Goal: Communication & Community: Answer question/provide support

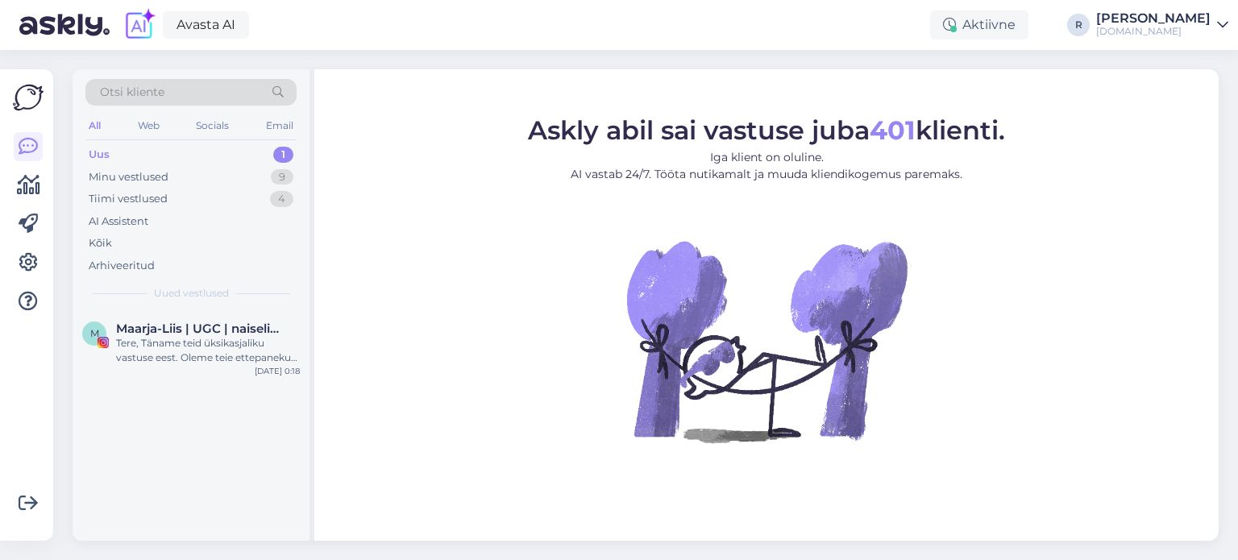
click at [100, 122] on div "All" at bounding box center [94, 125] width 19 height 21
click at [97, 127] on div "All" at bounding box center [94, 125] width 19 height 21
click at [94, 127] on div "All" at bounding box center [94, 125] width 19 height 21
click at [90, 244] on div "Kõik" at bounding box center [100, 243] width 23 height 16
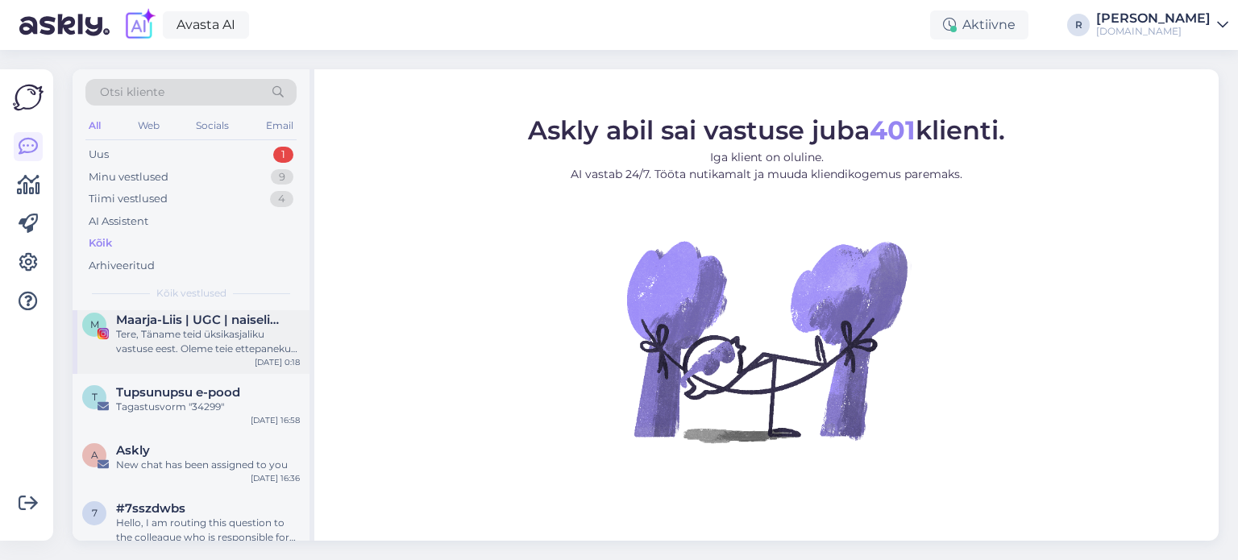
scroll to position [161, 0]
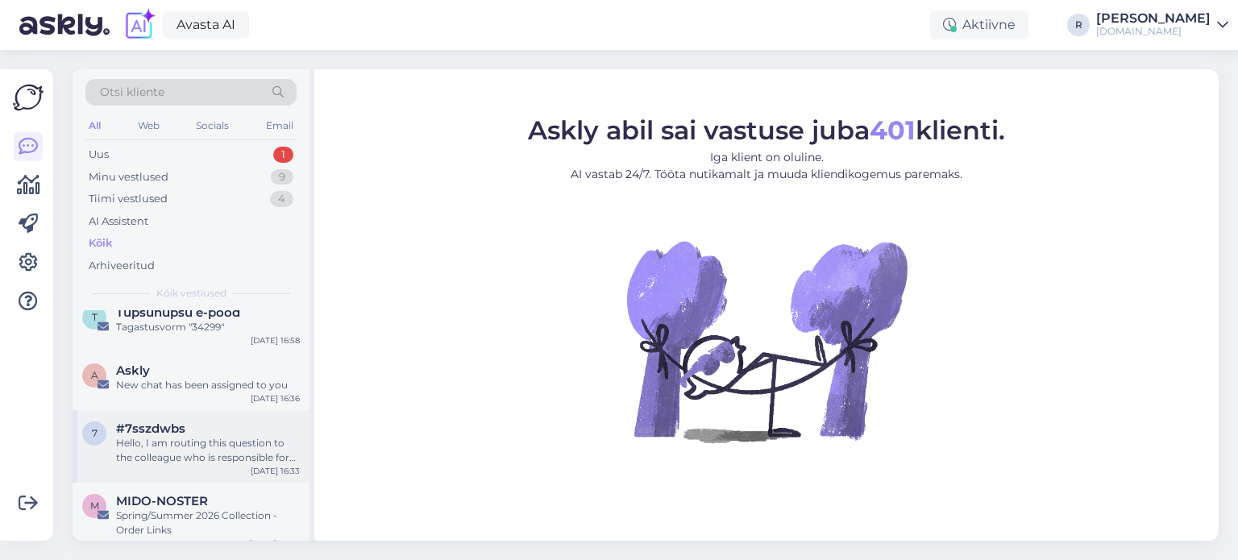
click at [158, 426] on span "#7sszdwbs" at bounding box center [150, 429] width 69 height 15
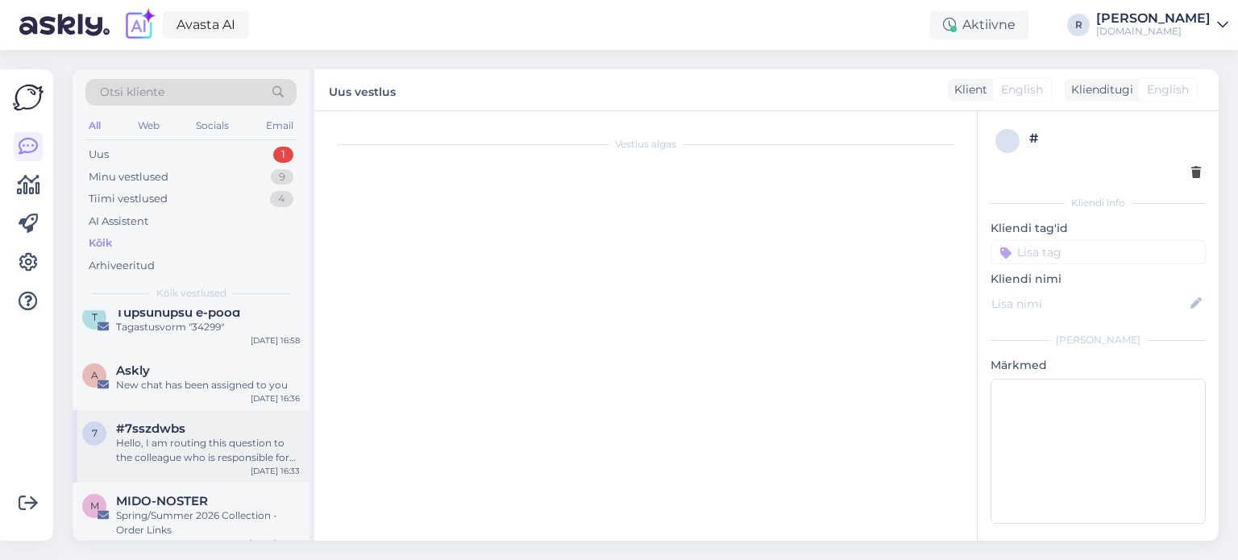
scroll to position [155, 0]
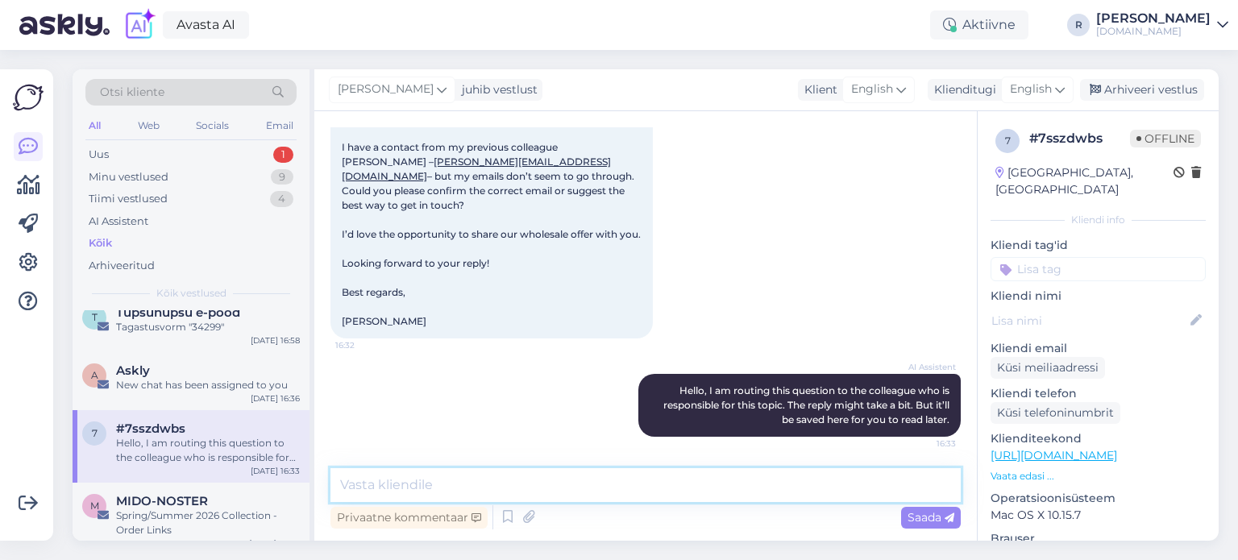
click at [443, 476] on textarea at bounding box center [646, 485] width 630 height 34
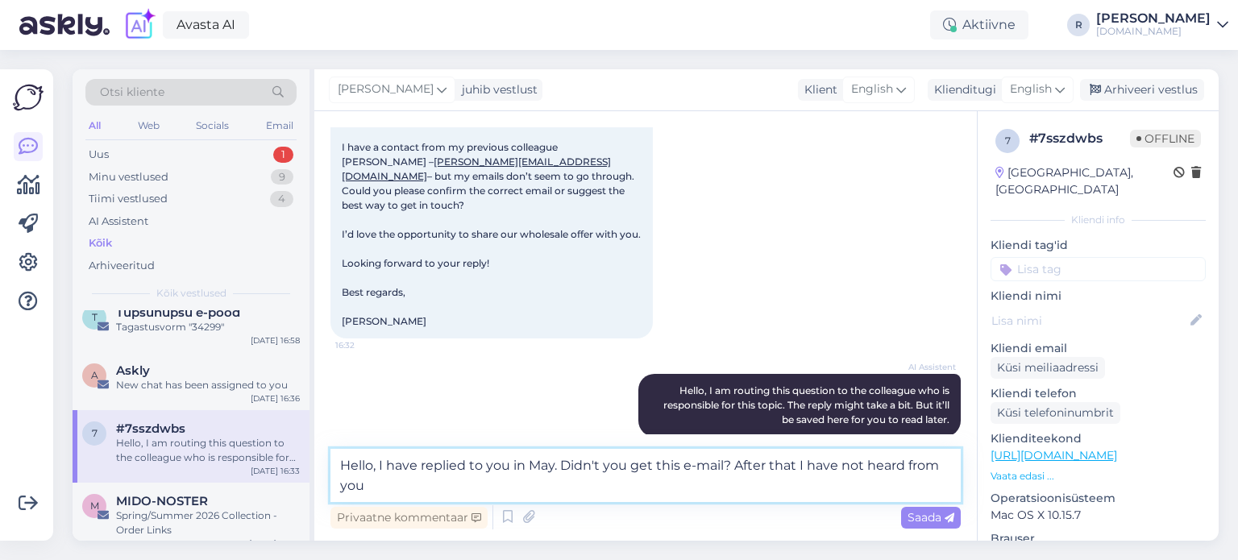
type textarea "Hello, I have replied to you in May. Didn't you get this e-mail? After that I h…"
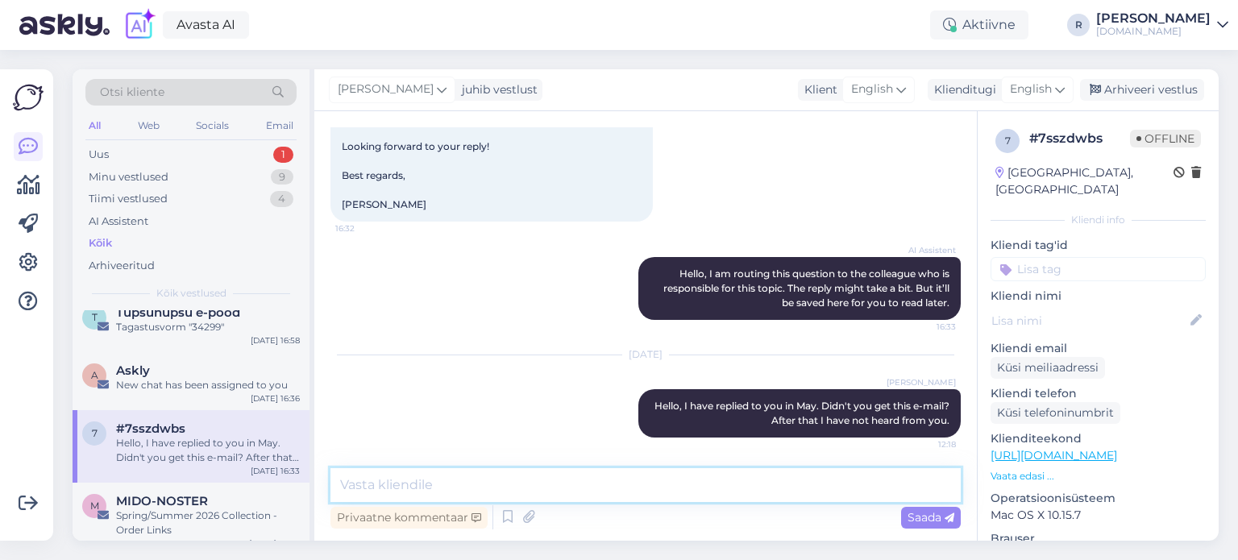
scroll to position [272, 0]
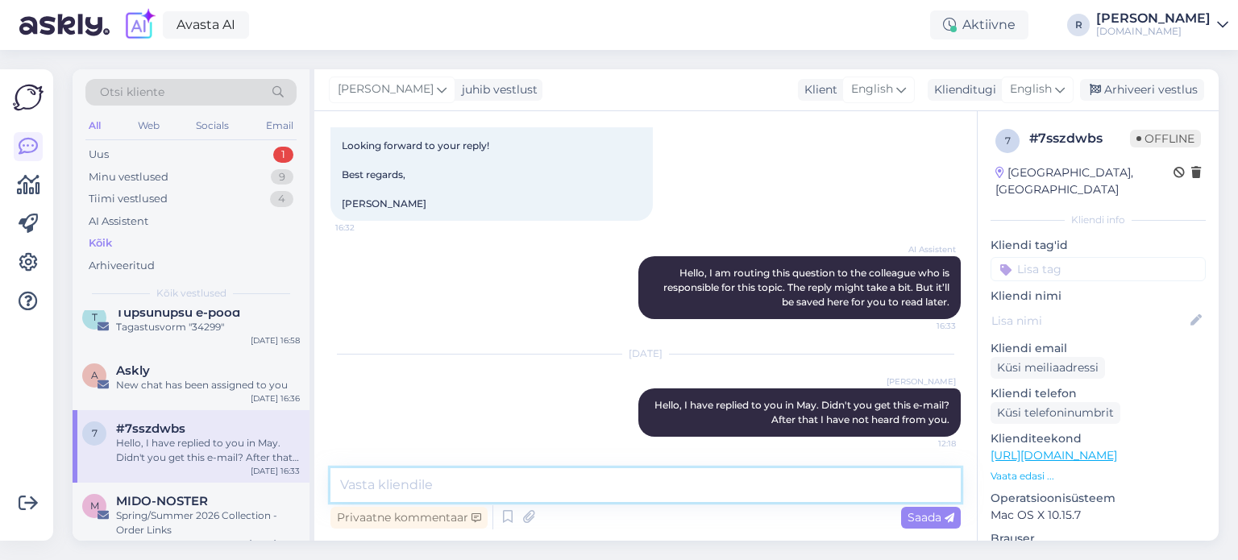
click at [473, 486] on textarea at bounding box center [646, 485] width 630 height 34
type textarea "The e-mail address is correct."
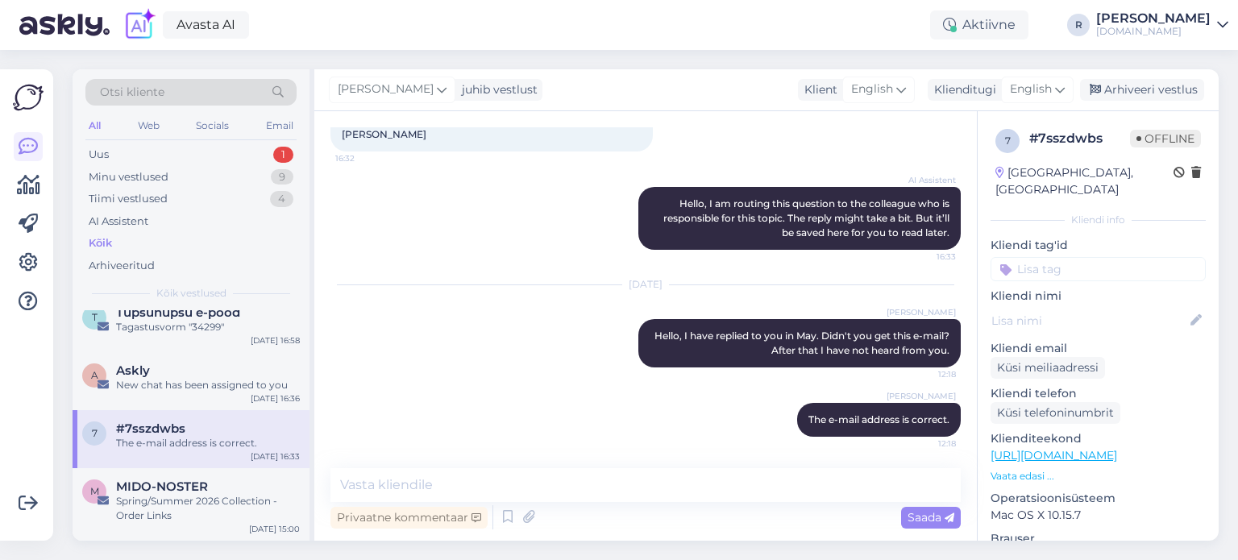
click at [1116, 257] on input at bounding box center [1098, 269] width 215 height 24
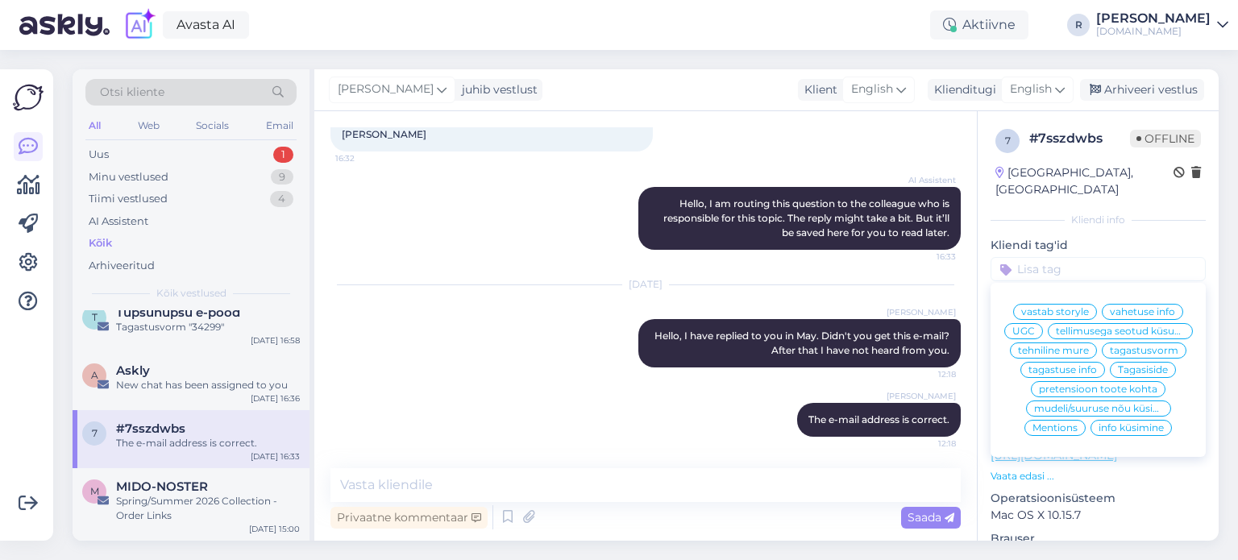
click at [1130, 428] on span "info küsimine" at bounding box center [1131, 428] width 65 height 10
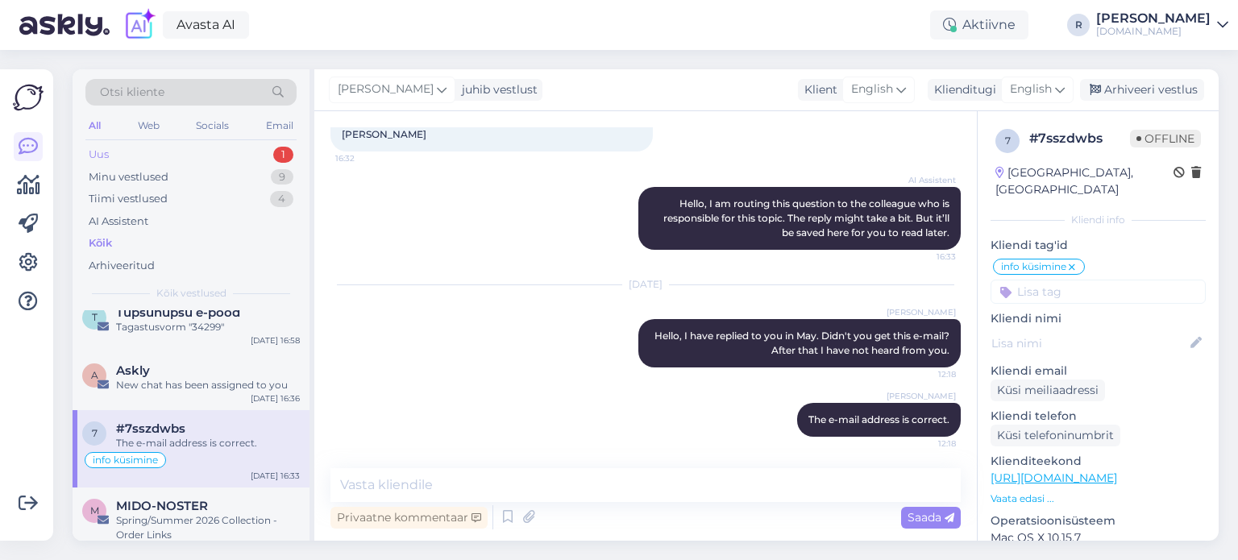
click at [153, 149] on div "Uus 1" at bounding box center [190, 154] width 211 height 23
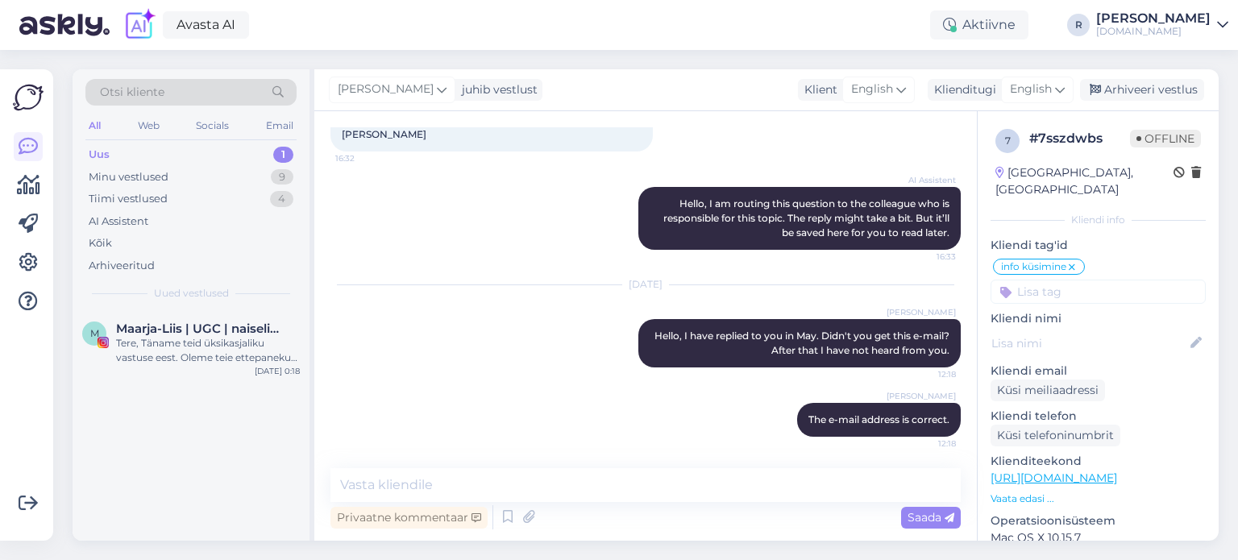
scroll to position [0, 0]
click at [182, 360] on div "Tere, Täname teid üksikasjaliku vastuse eest. Oleme teie ettepaneku edastanud v…" at bounding box center [208, 350] width 184 height 29
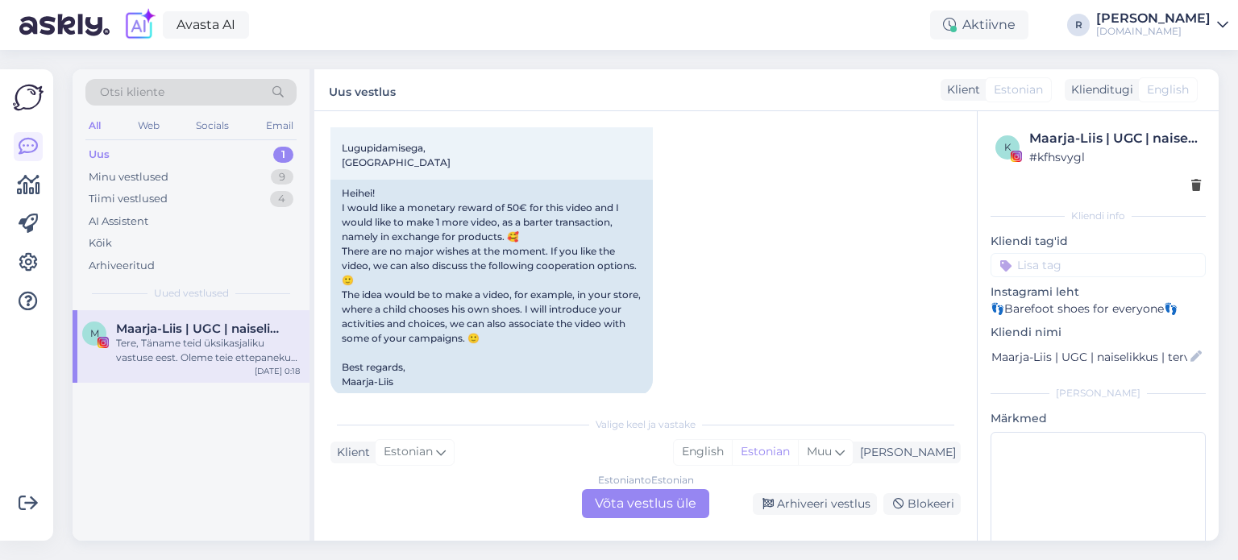
scroll to position [1029, 0]
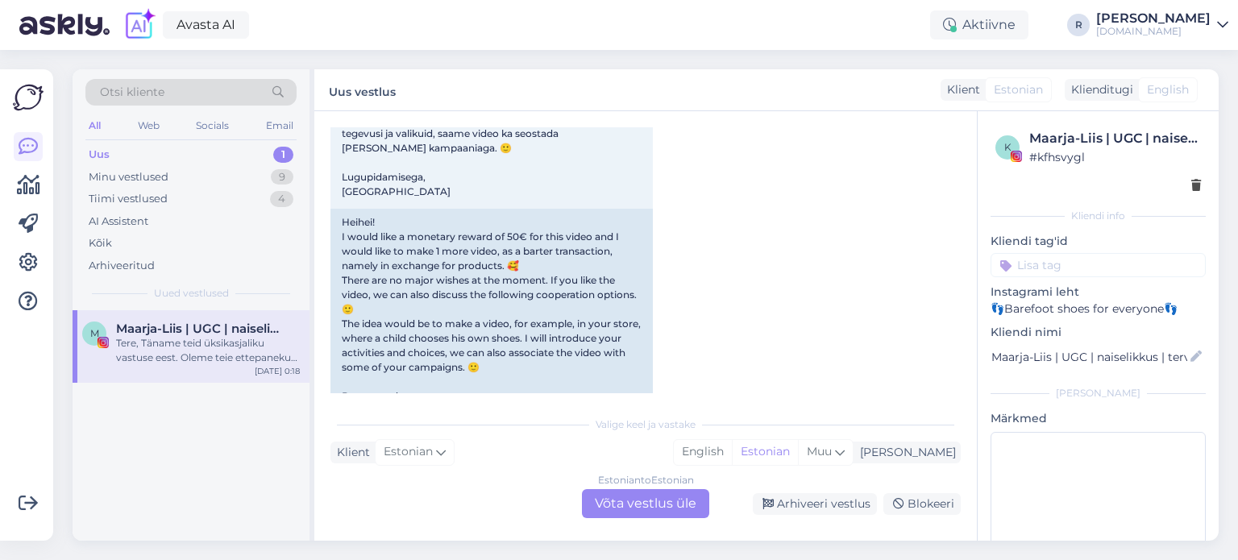
click at [633, 513] on div "Estonian to Estonian Võta vestlus üle" at bounding box center [645, 503] width 127 height 29
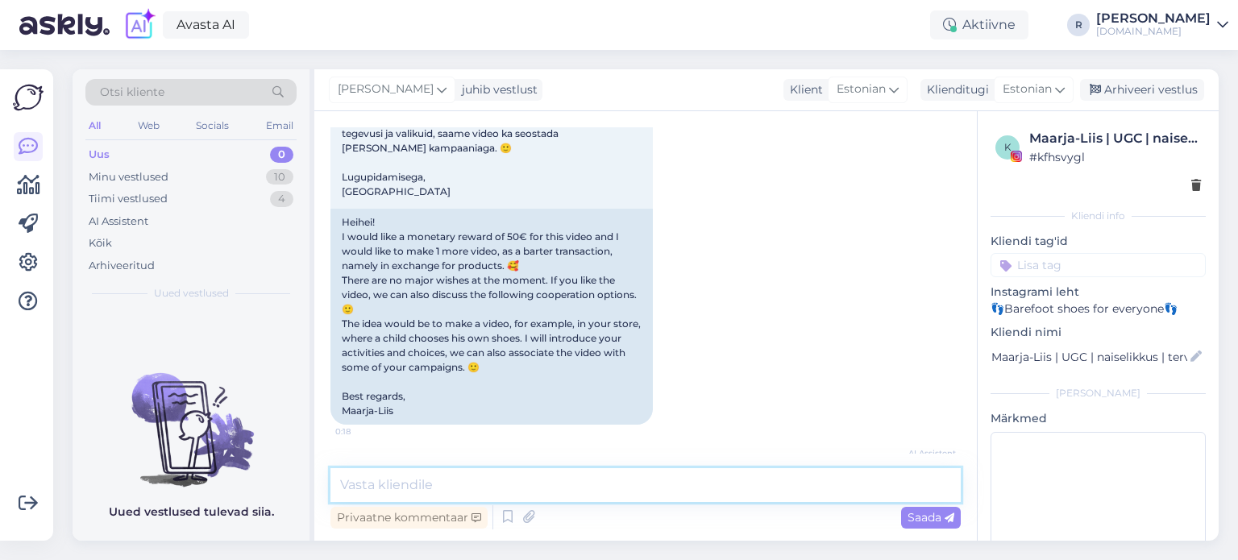
click at [464, 486] on textarea at bounding box center [646, 485] width 630 height 34
click at [555, 478] on textarea "Tere! Kuna meie eelmine" at bounding box center [646, 485] width 630 height 34
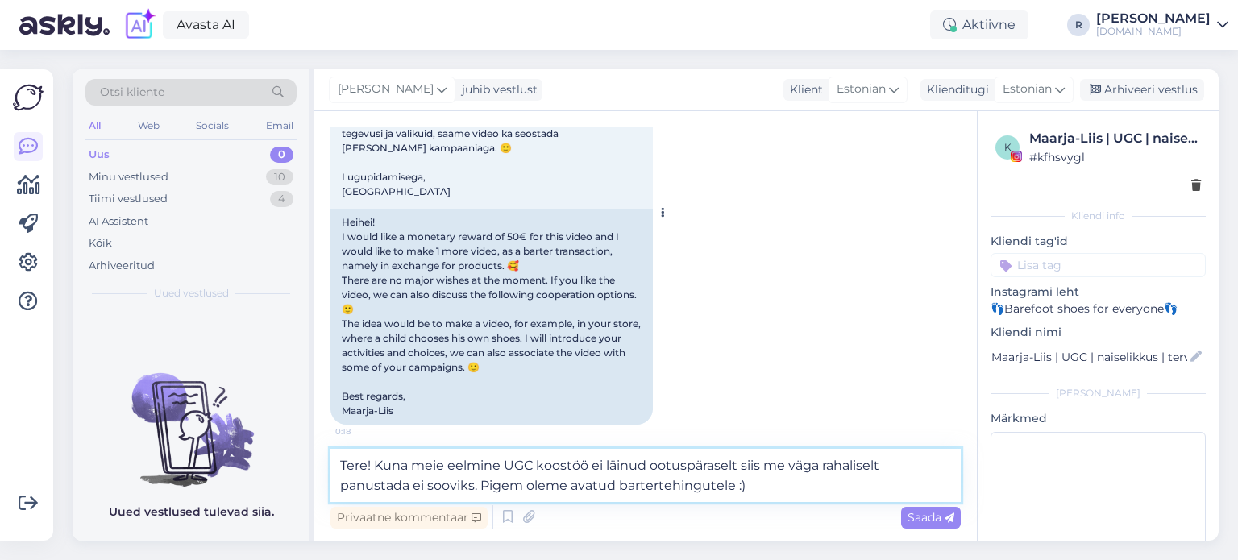
scroll to position [867, 0]
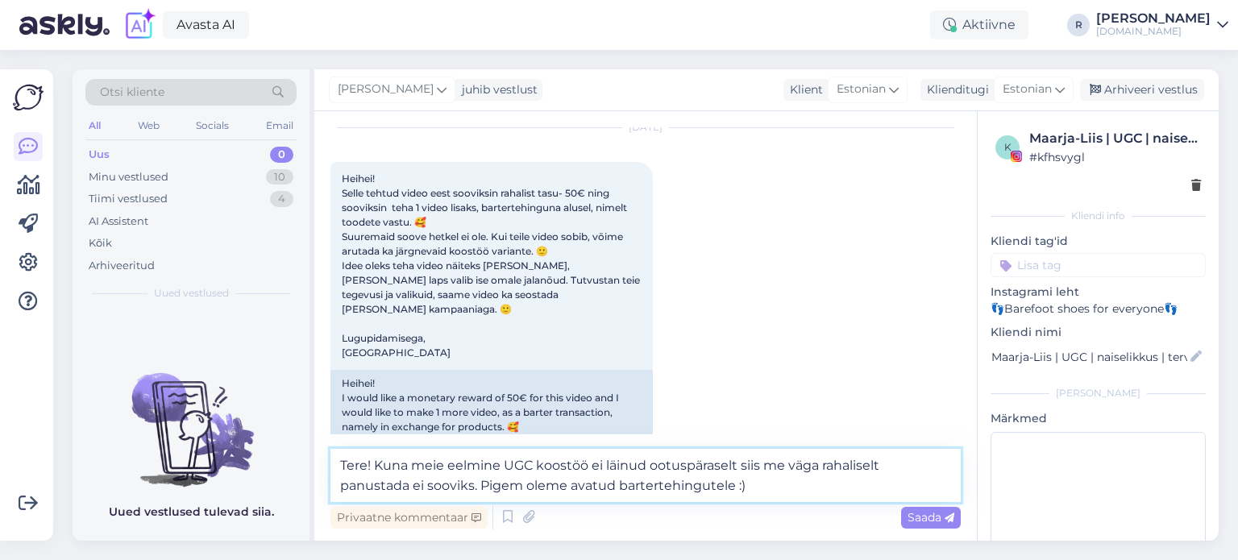
click at [733, 467] on textarea "Tere! Kuna meie eelmine UGC koostöö ei läinud ootuspäraselt siis me väga rahali…" at bounding box center [646, 475] width 630 height 53
click at [531, 490] on textarea "Tere! Kuna meie eelmine UGC koostöö ei toonud ootuspäraseid tulemusi, siis me v…" at bounding box center [646, 475] width 630 height 53
type textarea "Tere! Kuna meie eelmine UGC koostöö ei toonud ootuspäraseid tulemusi, siis me v…"
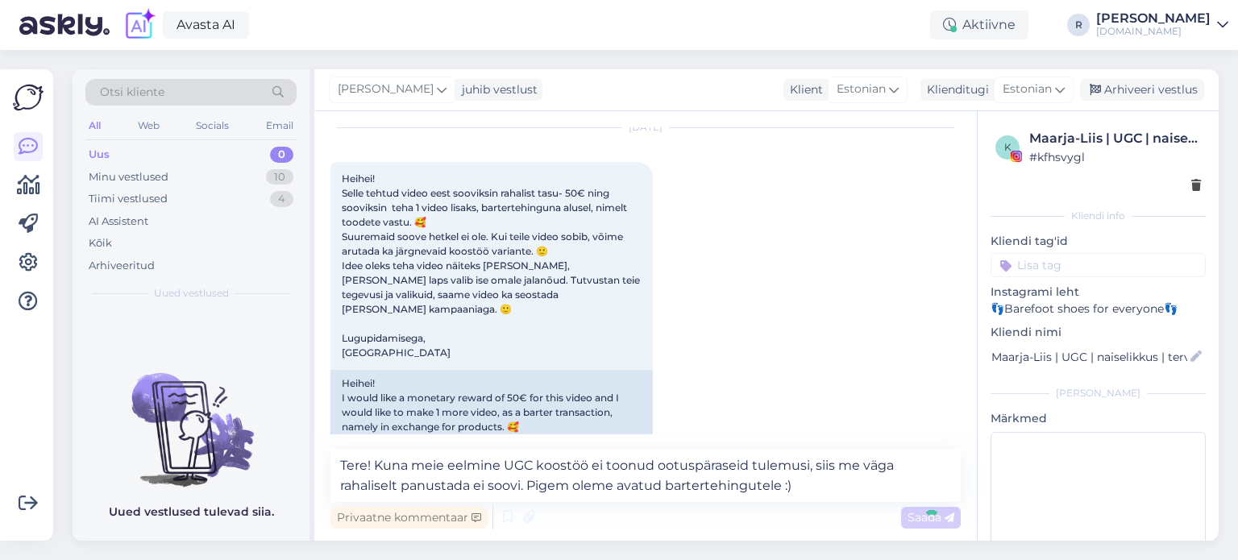
click at [1106, 260] on input at bounding box center [1098, 265] width 215 height 24
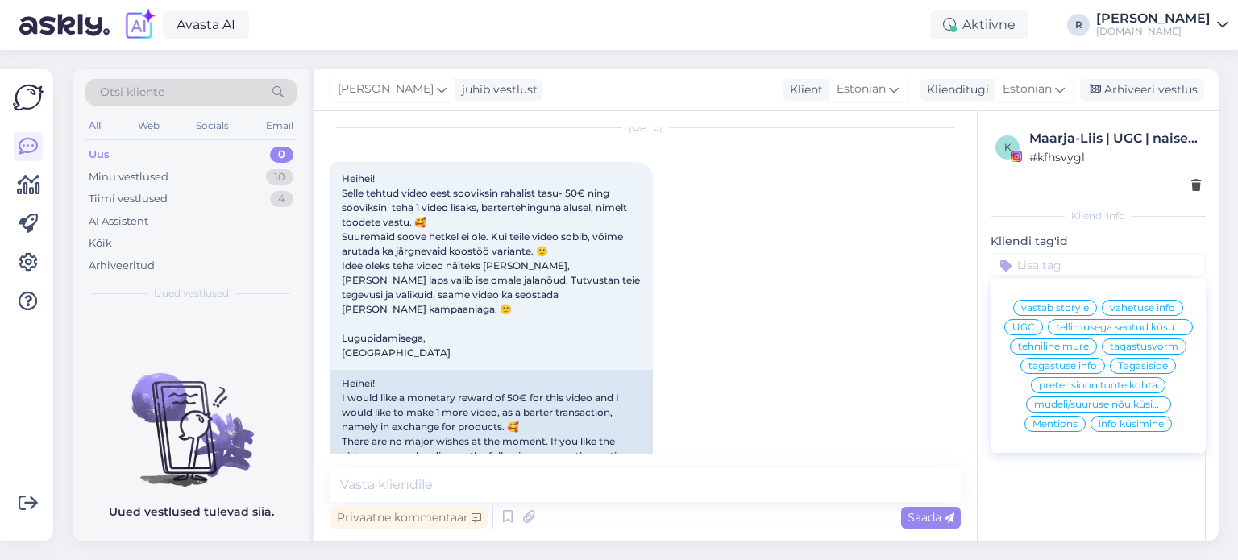
scroll to position [1228, 0]
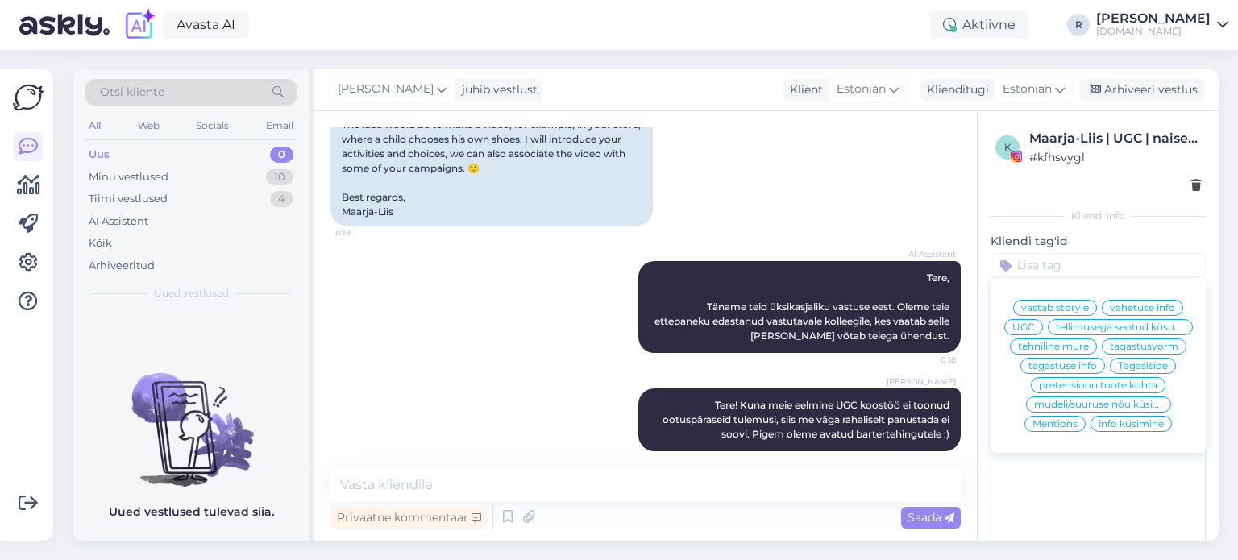
click at [1043, 333] on div "UGC" at bounding box center [1023, 327] width 39 height 16
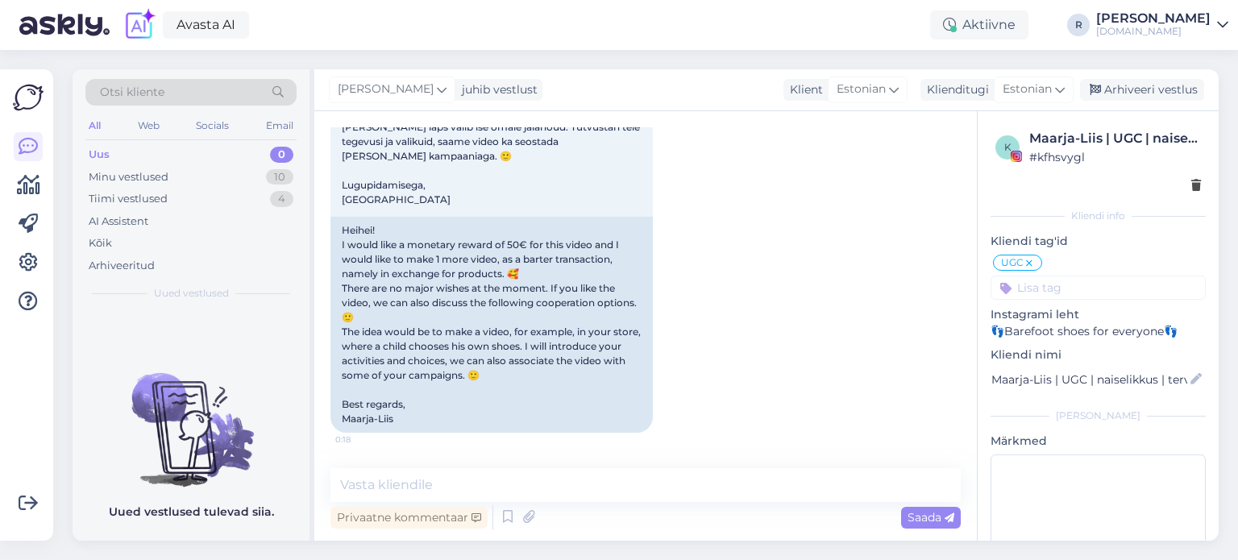
scroll to position [825, 0]
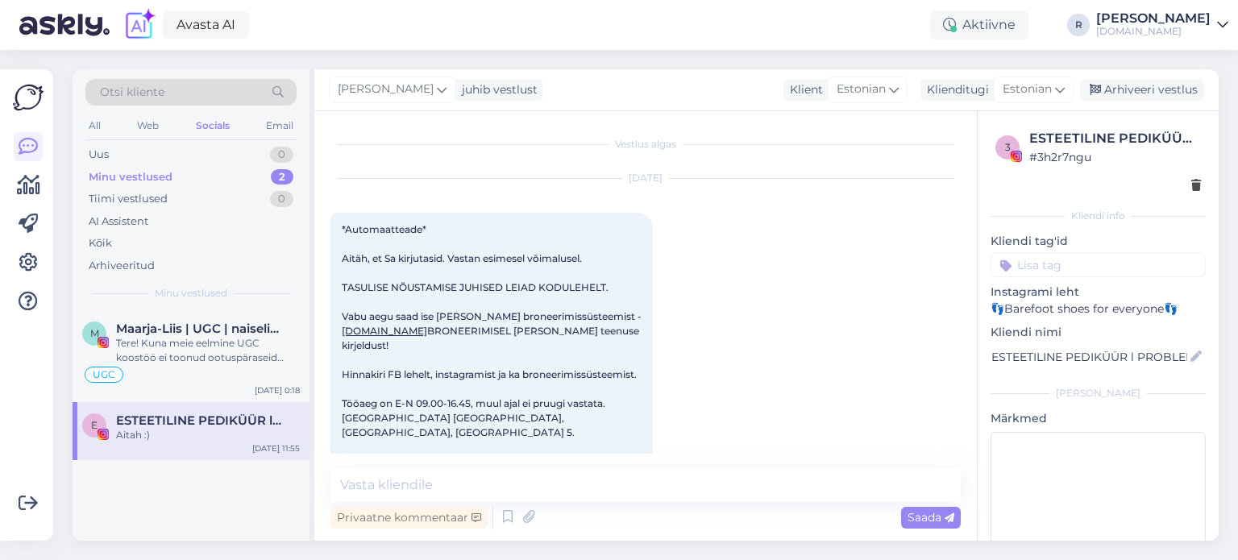
scroll to position [3457, 0]
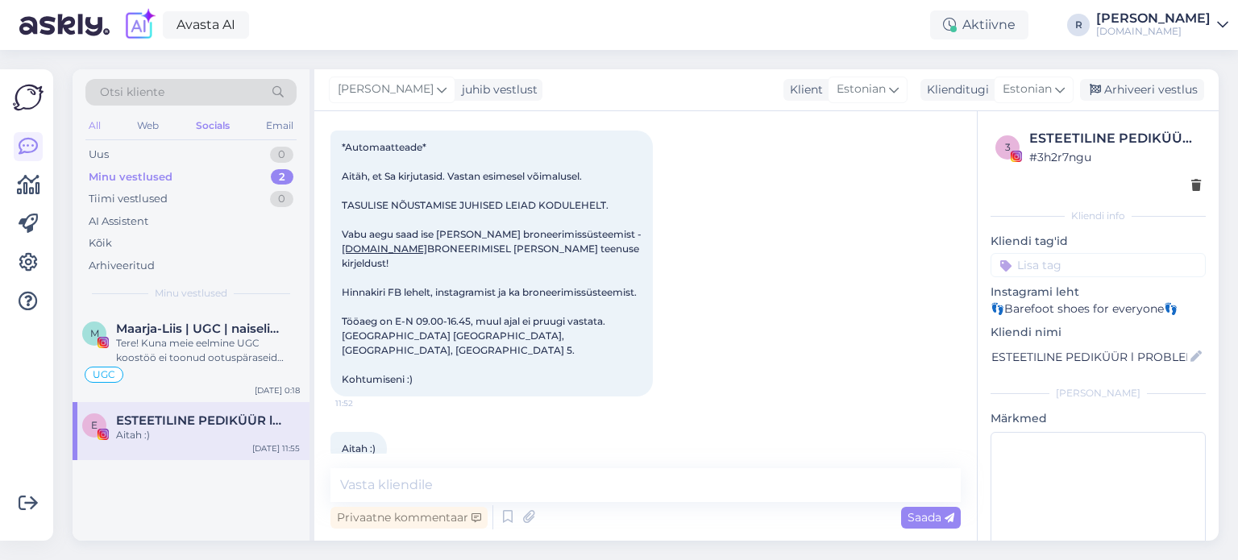
click at [97, 129] on div "All" at bounding box center [94, 125] width 19 height 21
